Goal: Information Seeking & Learning: Learn about a topic

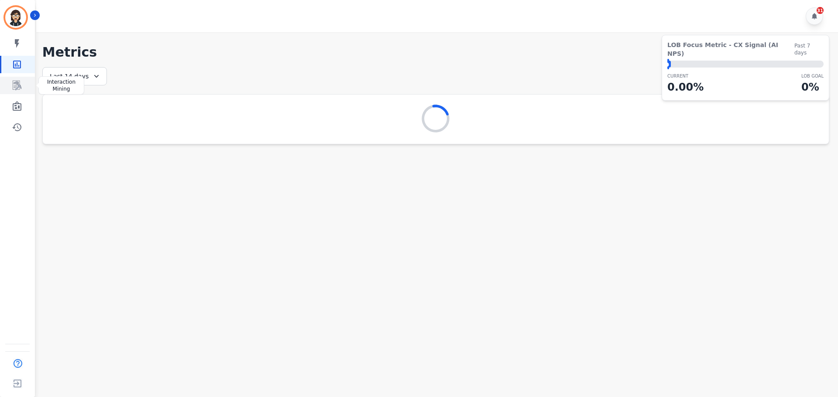
click at [14, 84] on icon "Sidebar" at bounding box center [17, 85] width 10 height 10
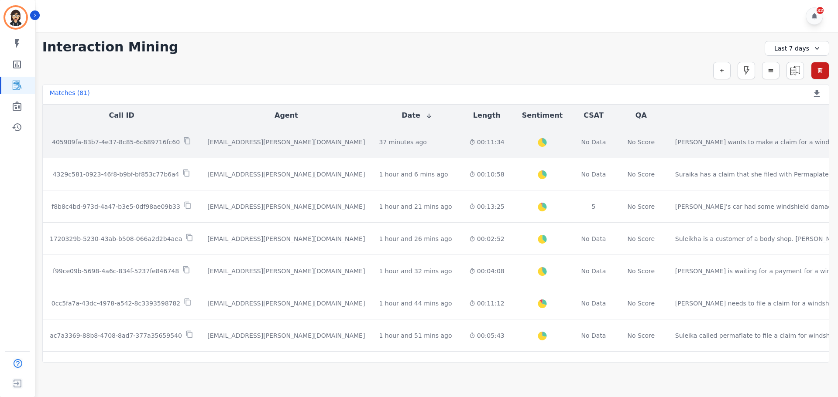
click at [116, 143] on p "405909fa-83b7-4e37-8c85-6c689716fc60" at bounding box center [116, 142] width 128 height 9
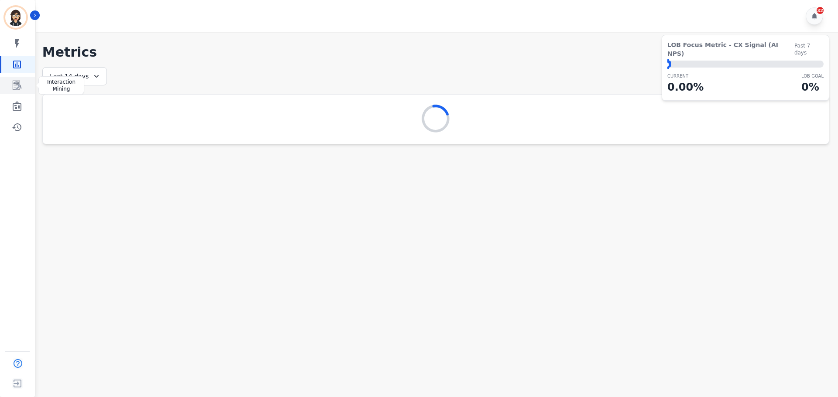
click at [19, 89] on icon "Sidebar" at bounding box center [17, 86] width 9 height 10
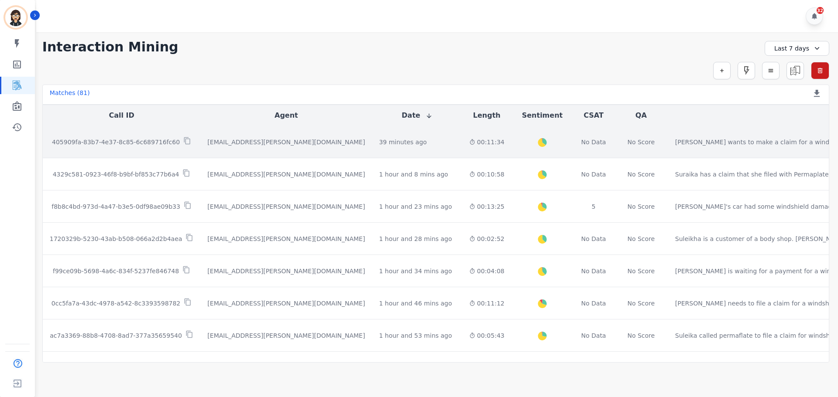
click at [143, 139] on p "405909fa-83b7-4e37-8c85-6c689716fc60" at bounding box center [116, 142] width 128 height 9
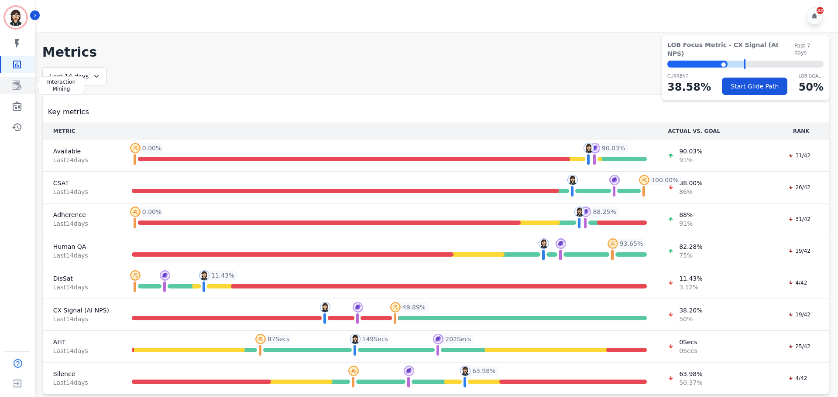
click at [16, 84] on icon "Sidebar" at bounding box center [17, 85] width 10 height 10
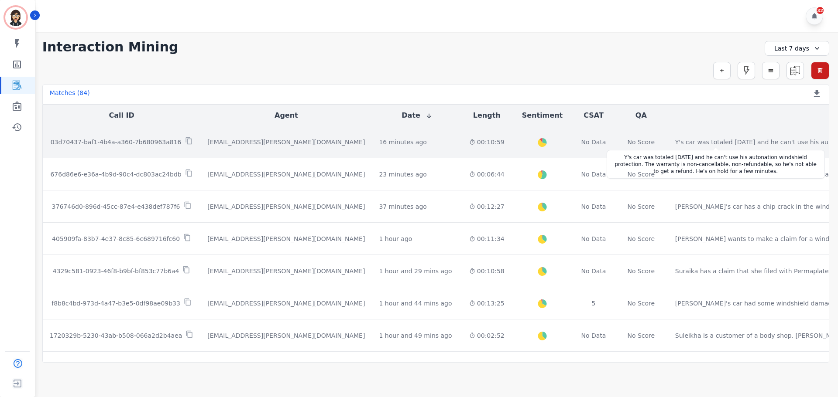
click at [675, 140] on div "Y's car was totaled three weeks ago and he can't use his autonation windshield …" at bounding box center [818, 142] width 287 height 9
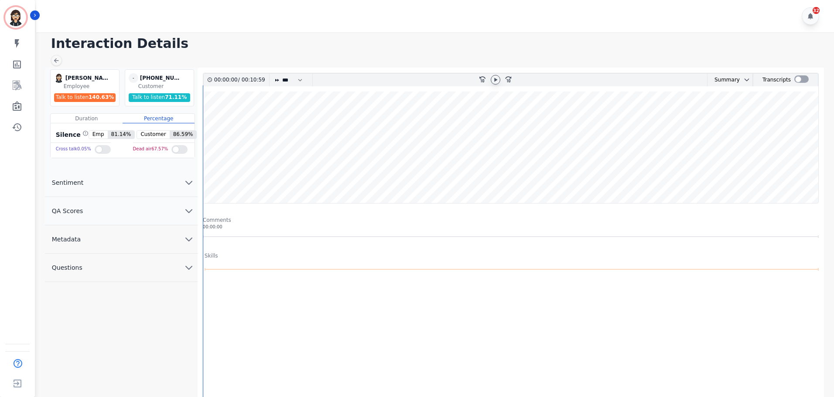
click at [493, 77] on icon at bounding box center [495, 79] width 7 height 7
click at [386, 137] on wave at bounding box center [510, 148] width 615 height 112
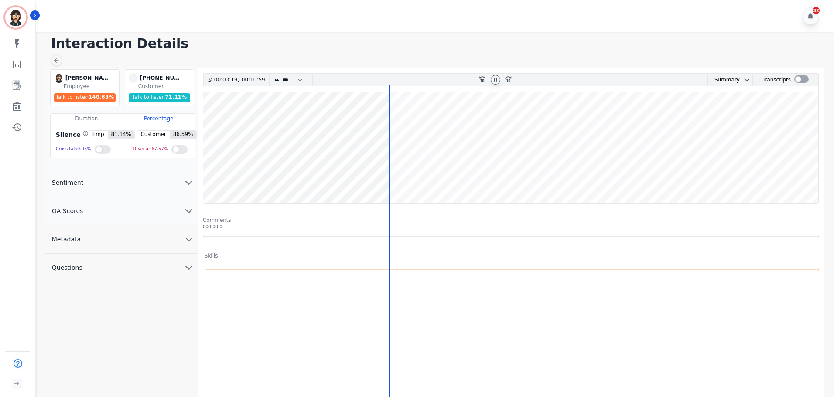
click at [498, 79] on icon at bounding box center [495, 79] width 7 height 7
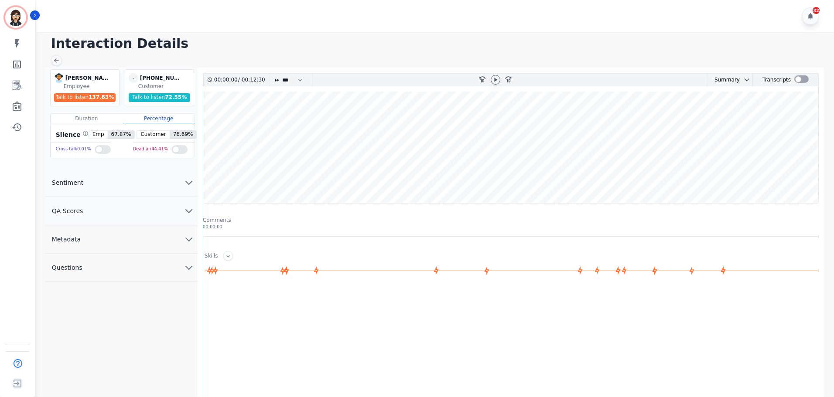
click at [493, 78] on icon at bounding box center [495, 79] width 7 height 7
click at [799, 81] on div at bounding box center [801, 78] width 14 height 7
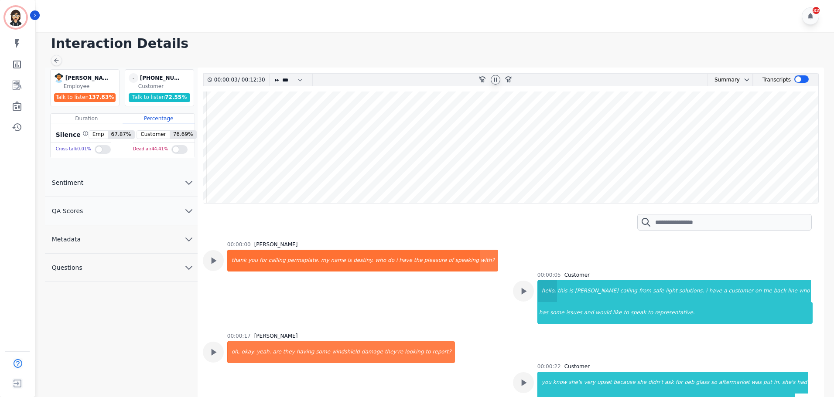
click at [548, 295] on div "hello," at bounding box center [547, 292] width 19 height 22
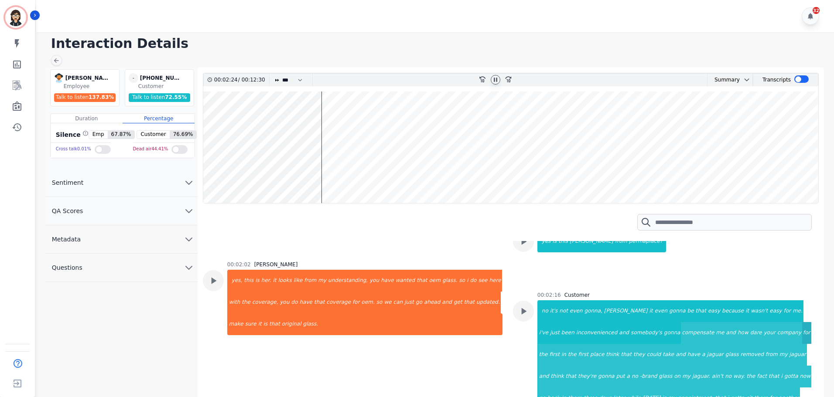
scroll to position [524, 0]
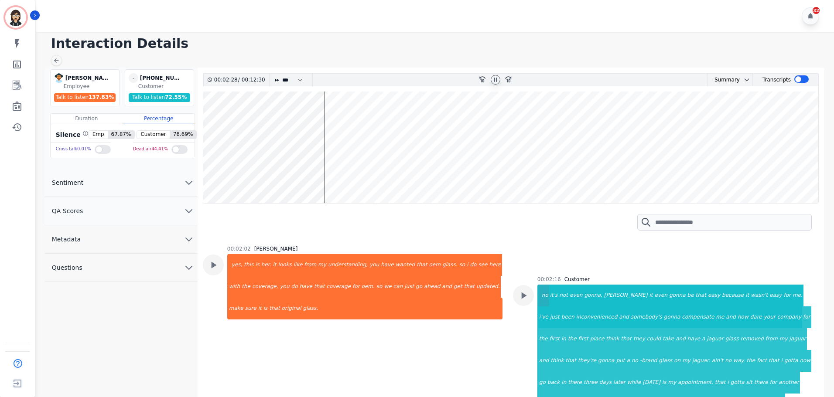
click at [544, 285] on div "no" at bounding box center [543, 296] width 11 height 22
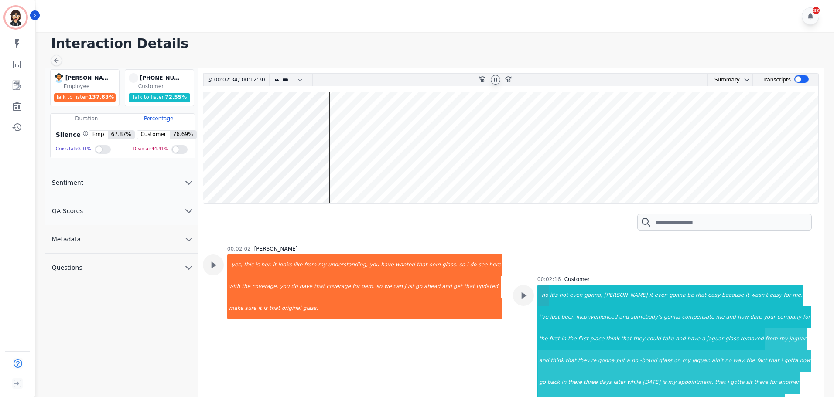
click at [544, 285] on div "no" at bounding box center [543, 296] width 11 height 22
click at [541, 285] on div "no" at bounding box center [543, 296] width 11 height 22
drag, startPoint x: 327, startPoint y: 122, endPoint x: 321, endPoint y: 123, distance: 6.1
click at [323, 123] on wave at bounding box center [510, 148] width 615 height 112
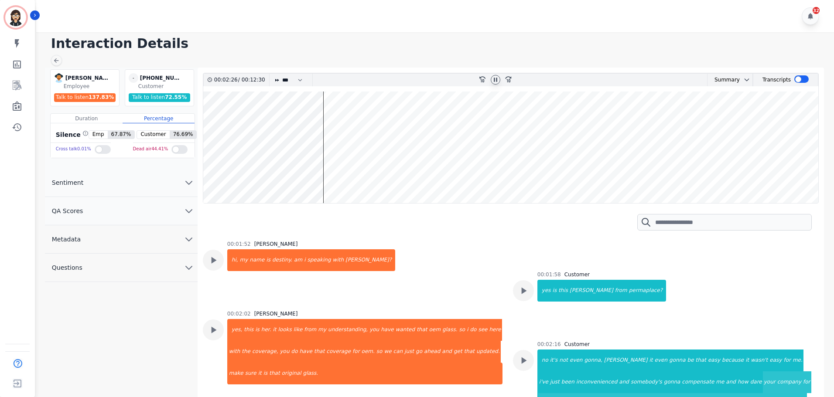
scroll to position [450, 0]
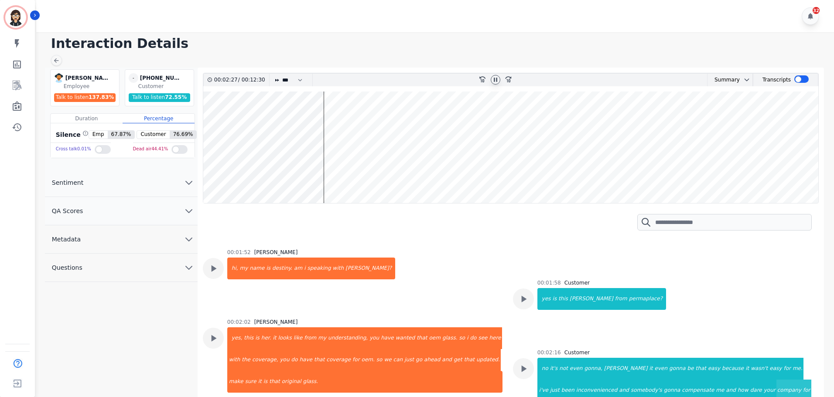
click at [327, 122] on wave at bounding box center [510, 148] width 615 height 112
click at [320, 120] on wave at bounding box center [510, 148] width 615 height 112
click at [316, 119] on wave at bounding box center [510, 148] width 615 height 112
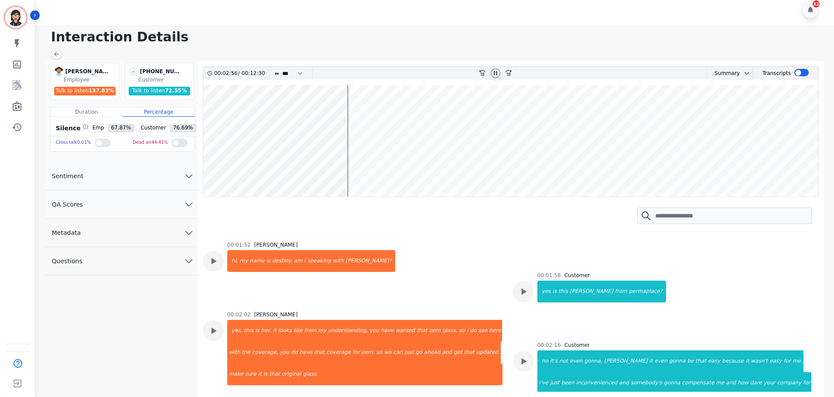
scroll to position [494, 0]
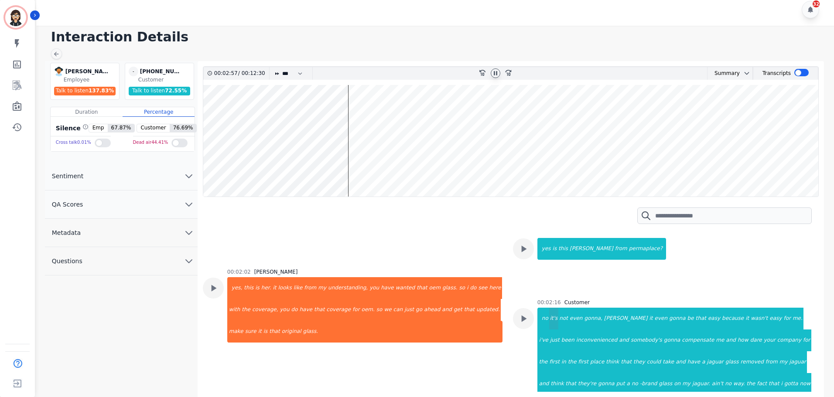
click at [549, 308] on div "it's" at bounding box center [554, 319] width 10 height 22
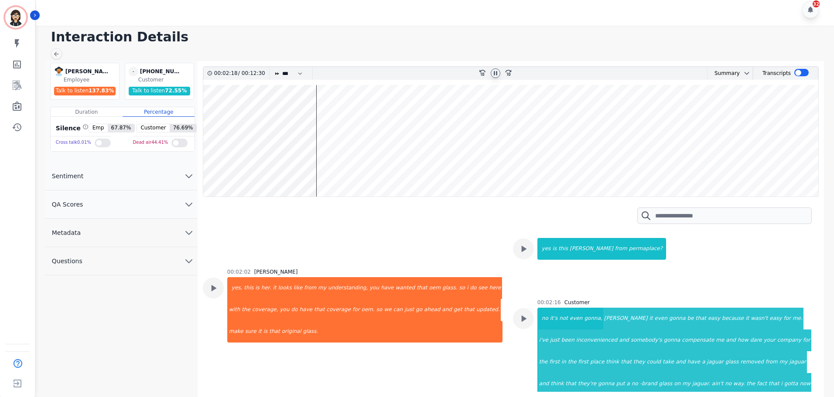
click at [491, 70] on div at bounding box center [496, 73] width 10 height 10
click at [493, 73] on icon at bounding box center [495, 73] width 7 height 7
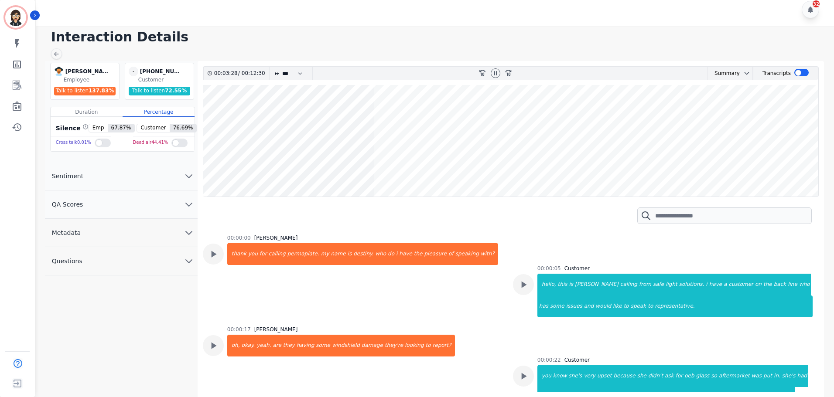
scroll to position [743, 0]
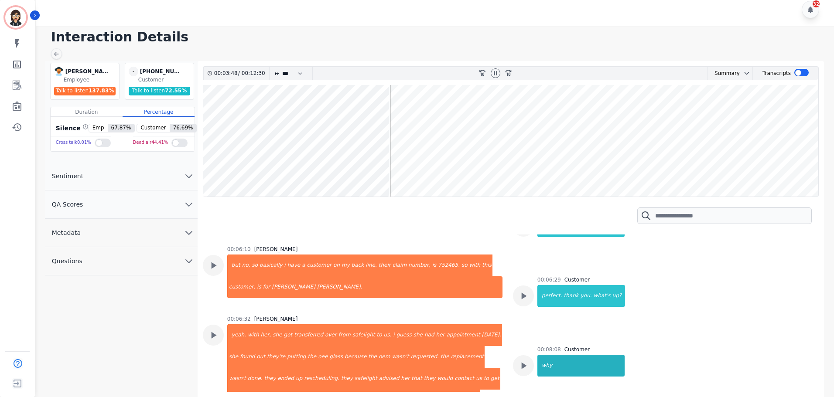
scroll to position [1180, 0]
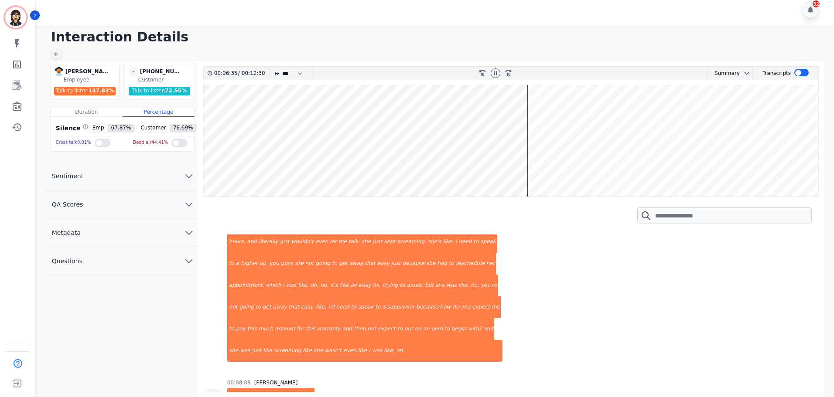
scroll to position [1572, 0]
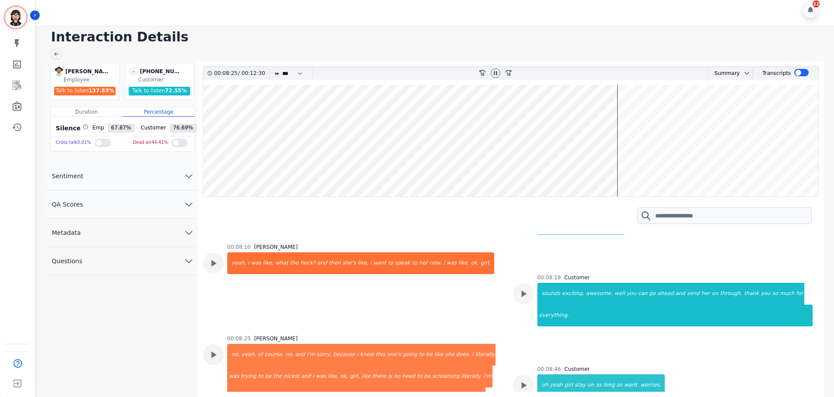
scroll to position [1834, 0]
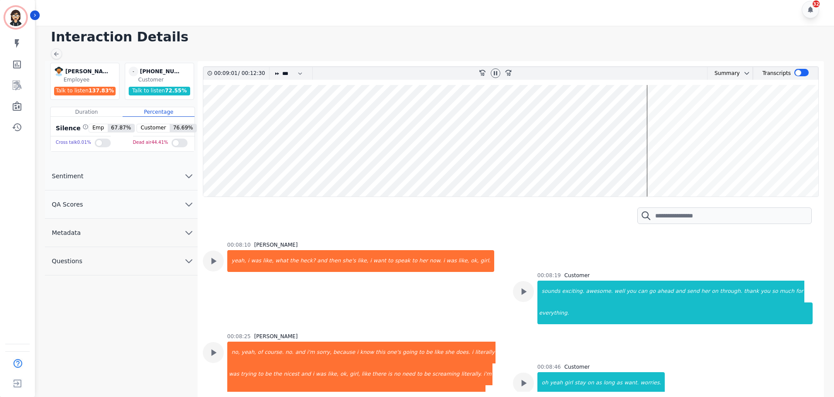
scroll to position [1878, 0]
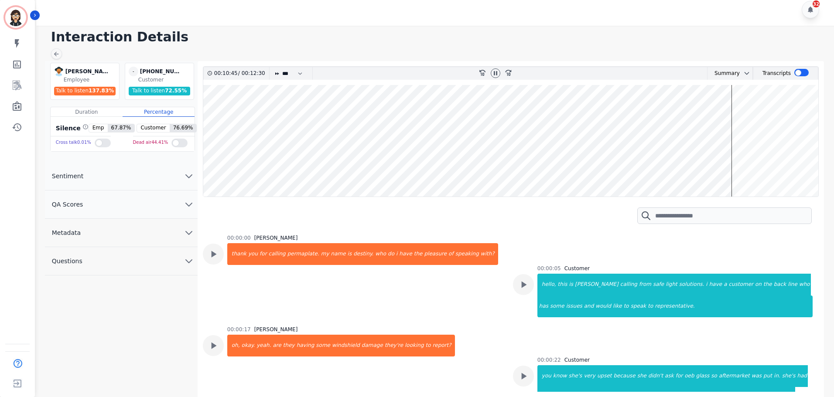
scroll to position [2096, 0]
